Goal: Task Accomplishment & Management: Complete application form

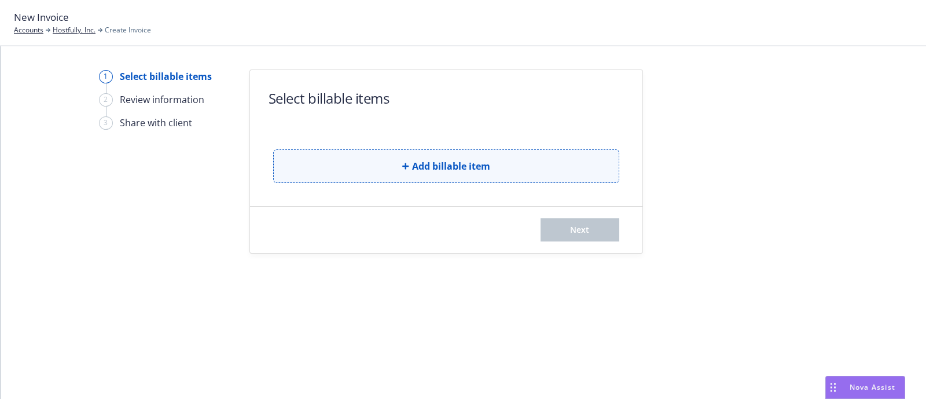
click at [463, 167] on span "Add billable item" at bounding box center [451, 166] width 78 height 14
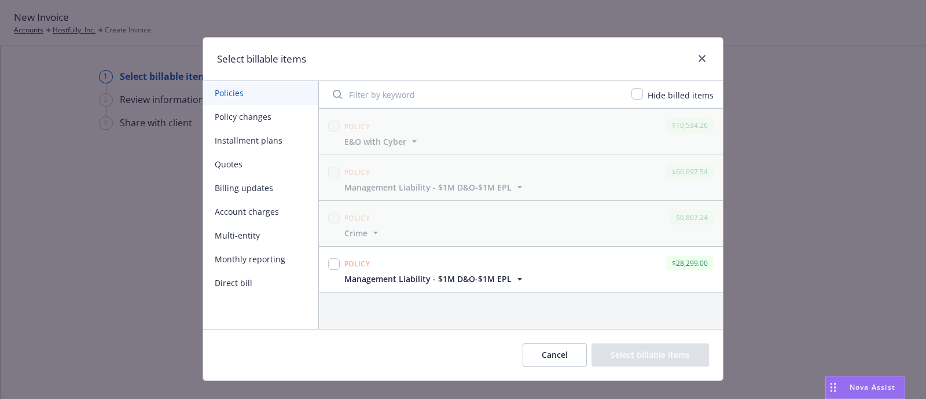
click at [240, 115] on button "Policy changes" at bounding box center [260, 117] width 115 height 24
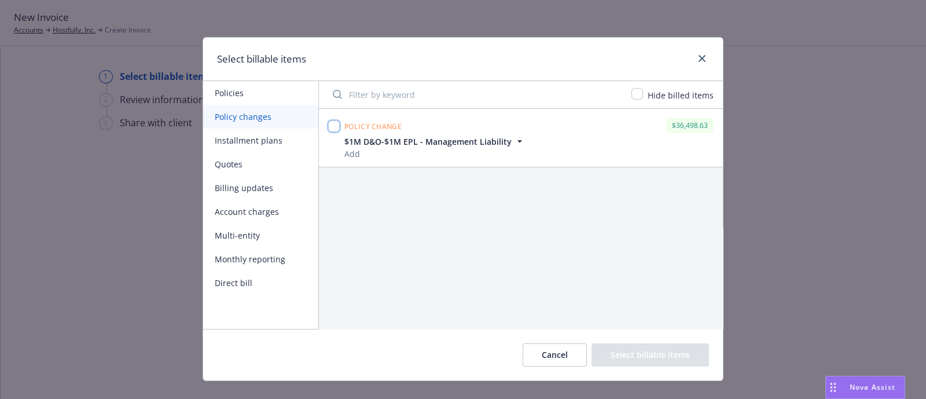
click at [328, 130] on input "checkbox" at bounding box center [334, 126] width 12 height 12
checkbox input "true"
click at [634, 360] on button "Select billable items" at bounding box center [651, 354] width 118 height 23
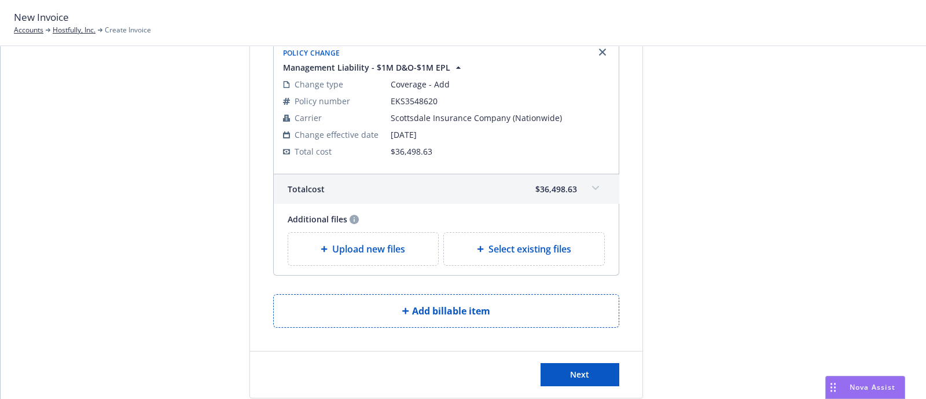
scroll to position [95, 0]
click at [534, 258] on div "Select existing files" at bounding box center [524, 249] width 160 height 32
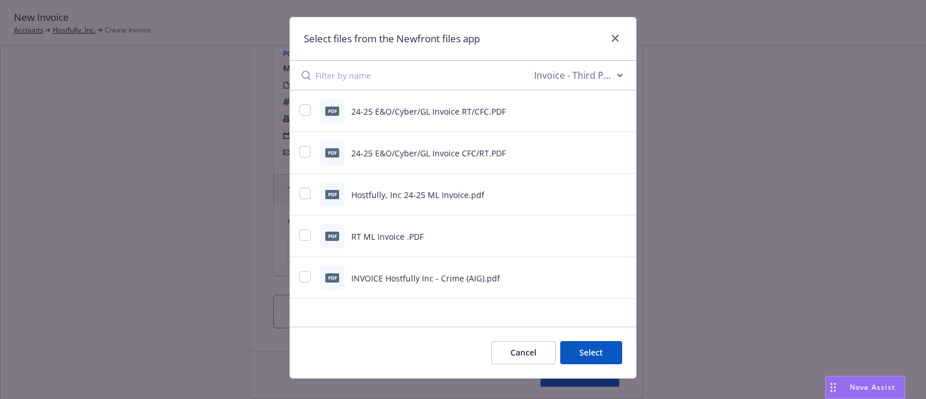
scroll to position [0, 0]
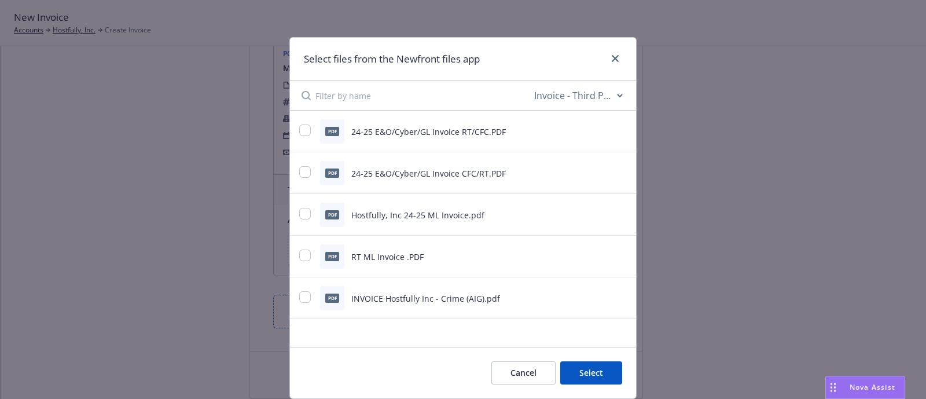
click at [606, 100] on select "All file types Agreements Allocations Annual Service Cycle - Financial snapshot…" at bounding box center [578, 95] width 93 height 23
select select "Email"
click at [532, 84] on select "All file types Agreements Allocations Annual Service Cycle - Financial snapshot…" at bounding box center [578, 95] width 93 height 23
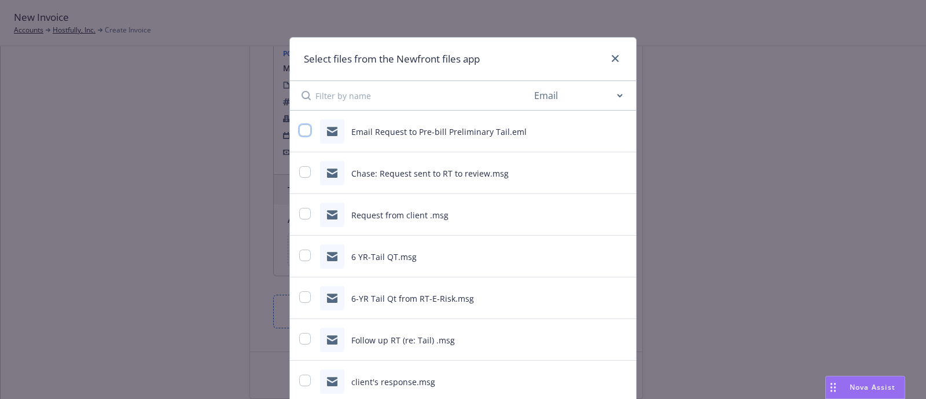
click at [299, 130] on input "checkbox" at bounding box center [305, 130] width 12 height 12
checkbox input "true"
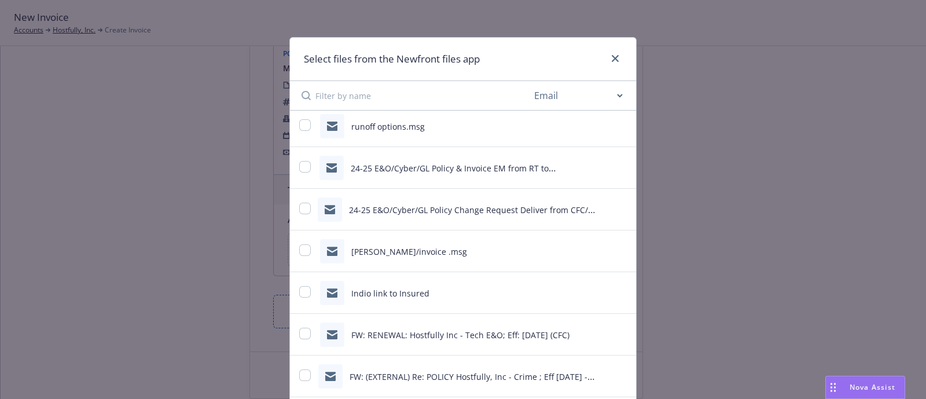
scroll to position [90, 0]
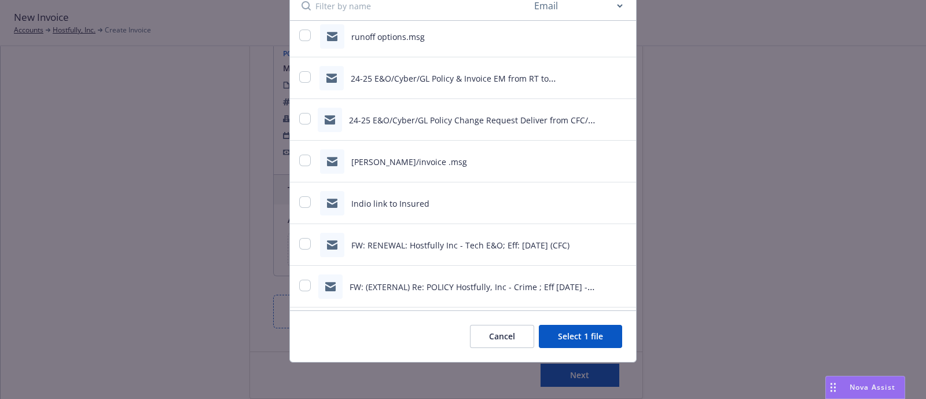
click at [602, 333] on button "Select 1 file" at bounding box center [580, 336] width 83 height 23
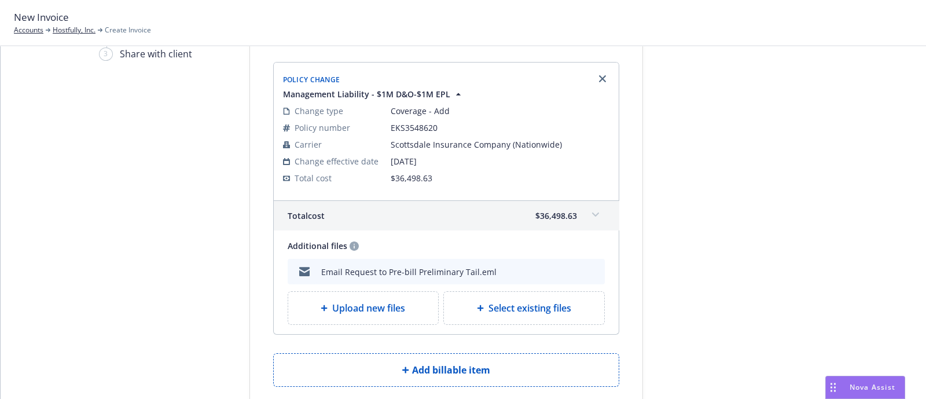
scroll to position [149, 0]
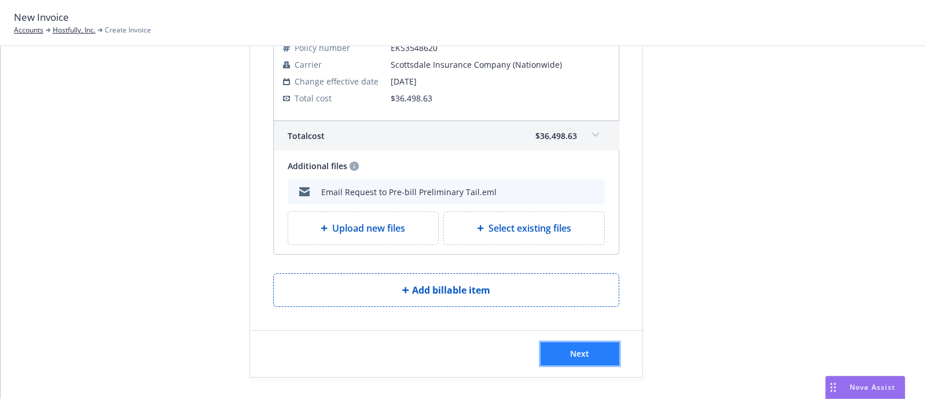
click at [600, 351] on button "Next" at bounding box center [580, 353] width 79 height 23
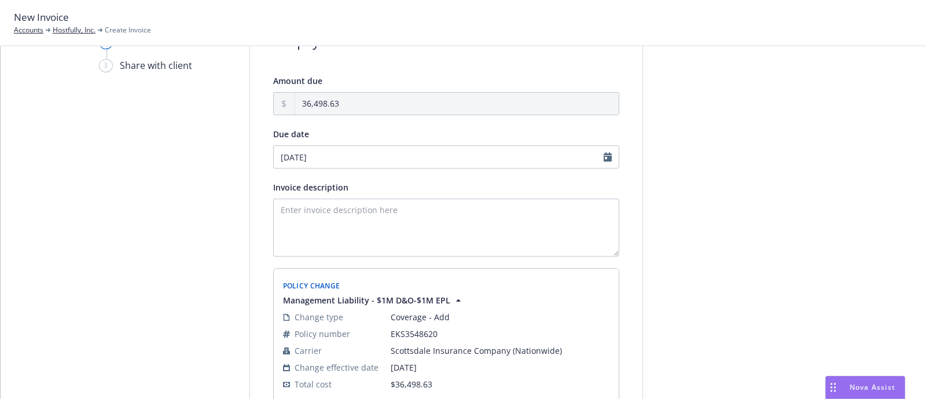
scroll to position [58, 0]
select select "August"
select select "2025"
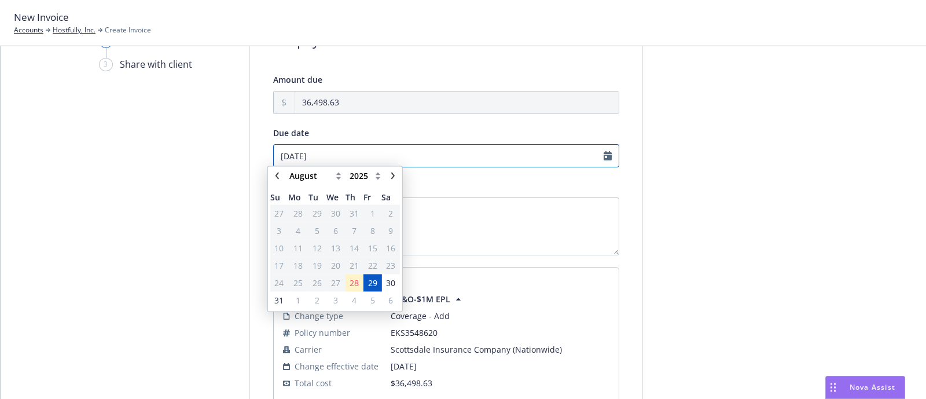
click at [599, 155] on input "[DATE]" at bounding box center [446, 155] width 346 height 23
click at [390, 178] on icon "chevronRight" at bounding box center [393, 178] width 7 height 7
select select "September"
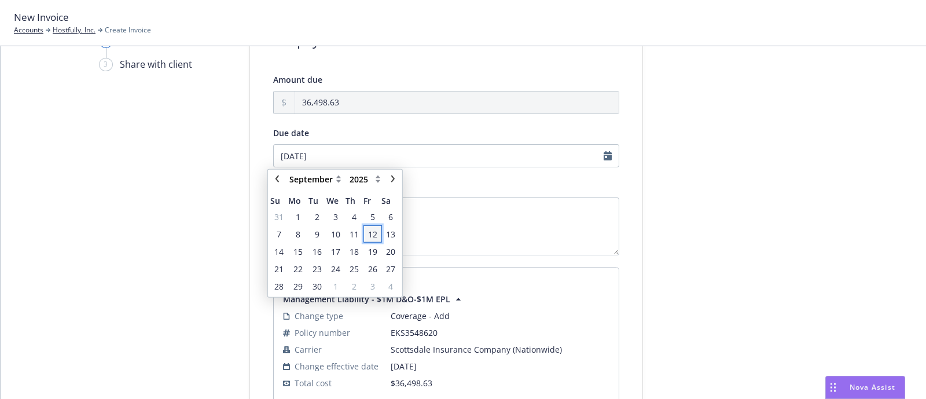
click at [370, 233] on span "12" at bounding box center [372, 233] width 9 height 12
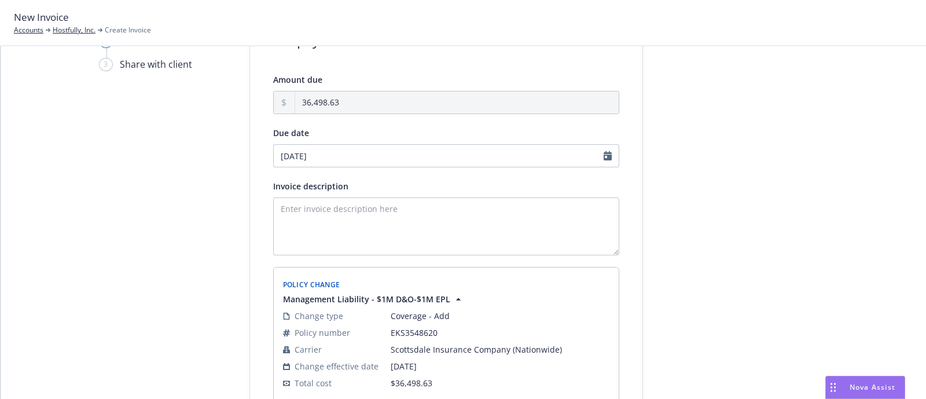
type input "[DATE]"
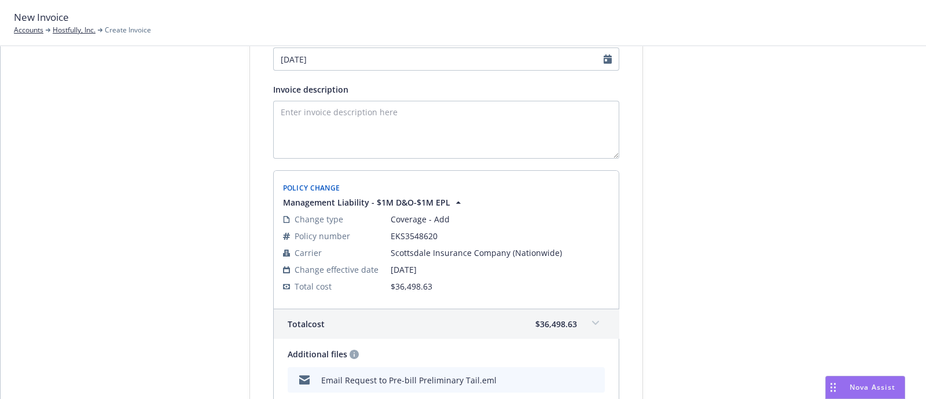
scroll to position [112, 0]
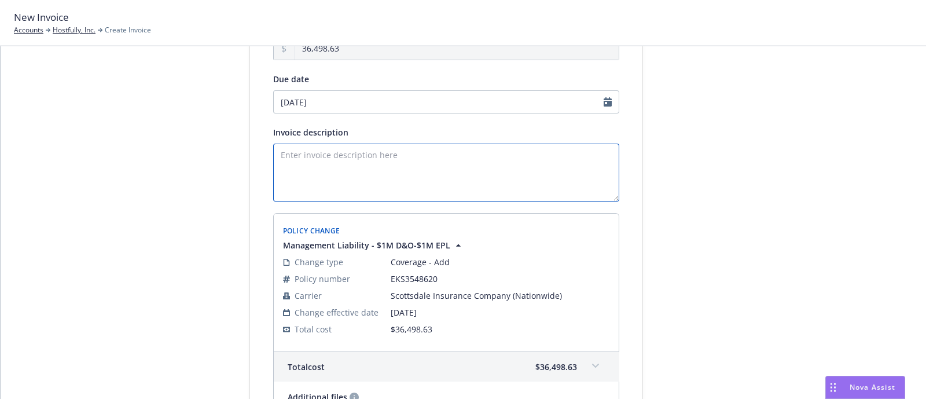
click at [412, 166] on textarea "Invoice description" at bounding box center [446, 173] width 346 height 58
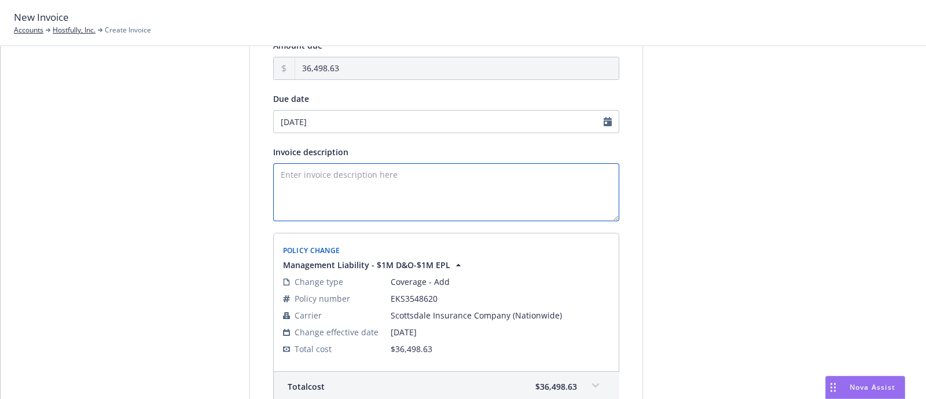
scroll to position [93, 0]
type textarea "D&O Tail Policy - 6 Years Preliminary Invoice"
click at [240, 158] on div "Select billable items 2 Review information 3 Share with client Add payment deta…" at bounding box center [463, 275] width 898 height 599
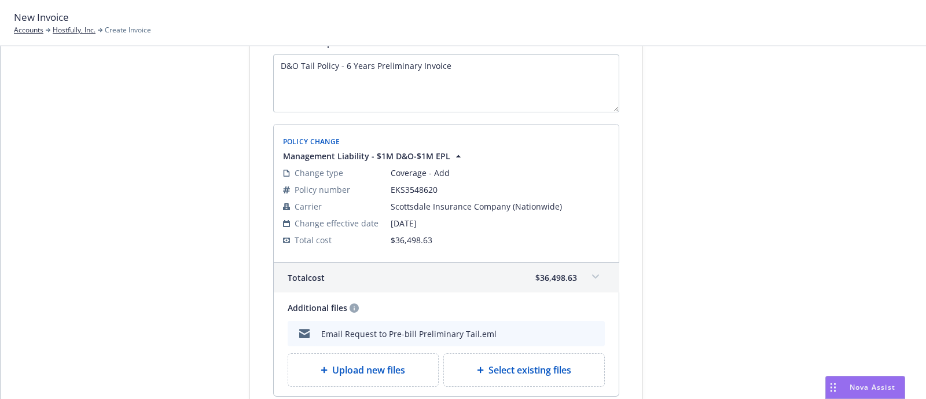
scroll to position [290, 0]
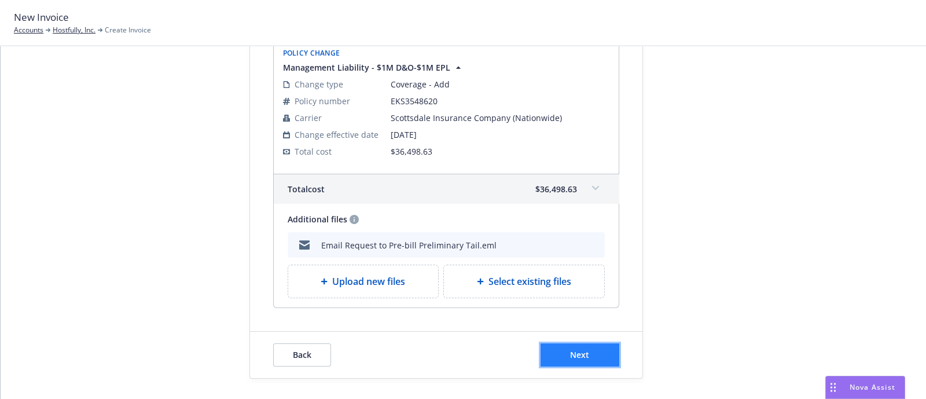
click at [552, 343] on button "Next" at bounding box center [580, 354] width 79 height 23
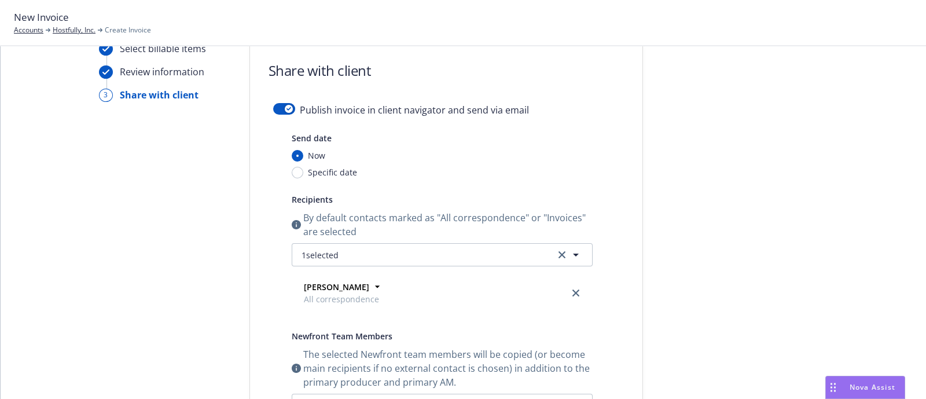
scroll to position [0, 0]
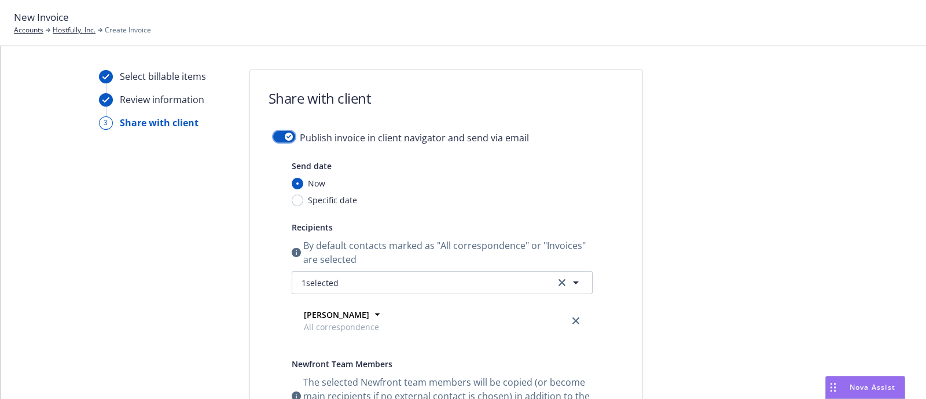
click at [287, 135] on icon "button" at bounding box center [289, 136] width 5 height 3
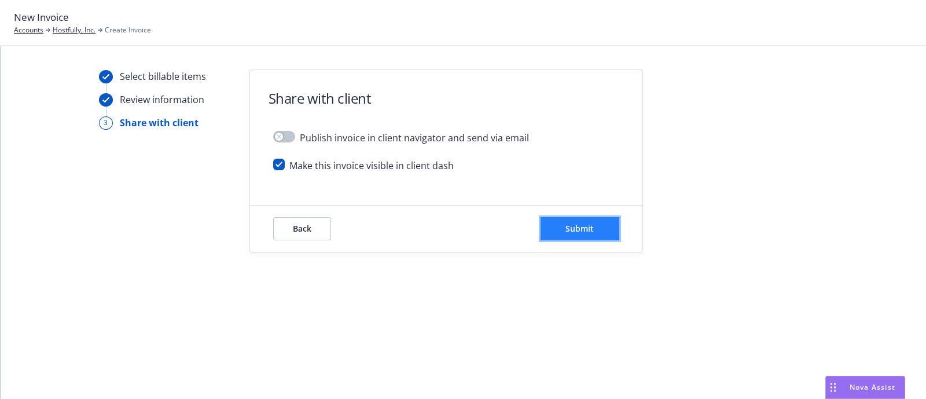
click at [600, 233] on button "Submit" at bounding box center [580, 228] width 79 height 23
